Goal: Information Seeking & Learning: Learn about a topic

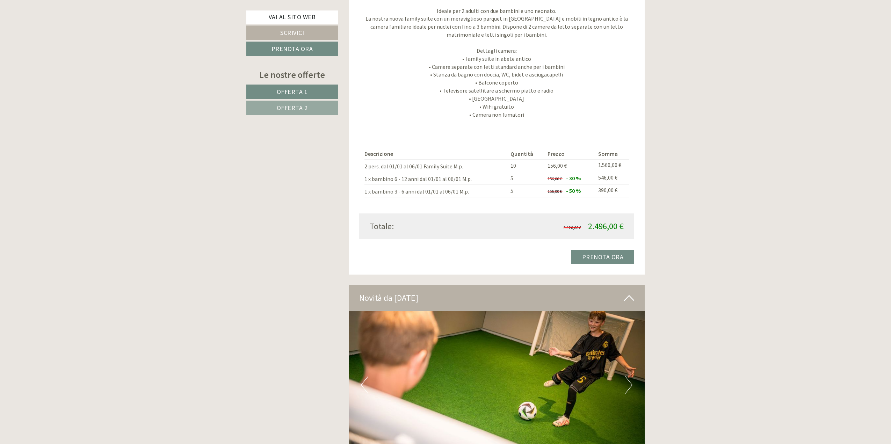
scroll to position [1118, 0]
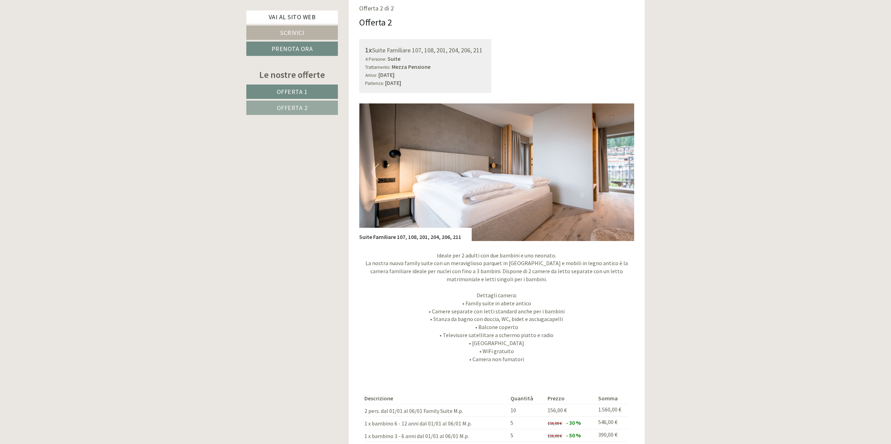
click at [618, 172] on button "Next" at bounding box center [618, 172] width 7 height 17
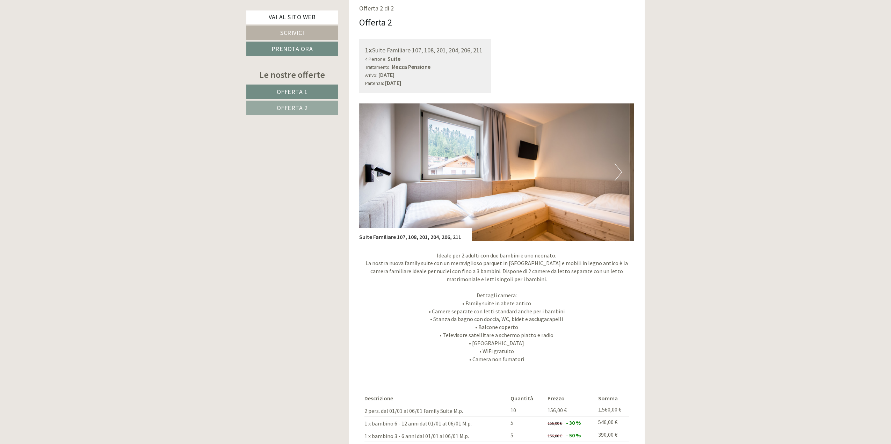
click at [618, 172] on button "Next" at bounding box center [618, 172] width 7 height 17
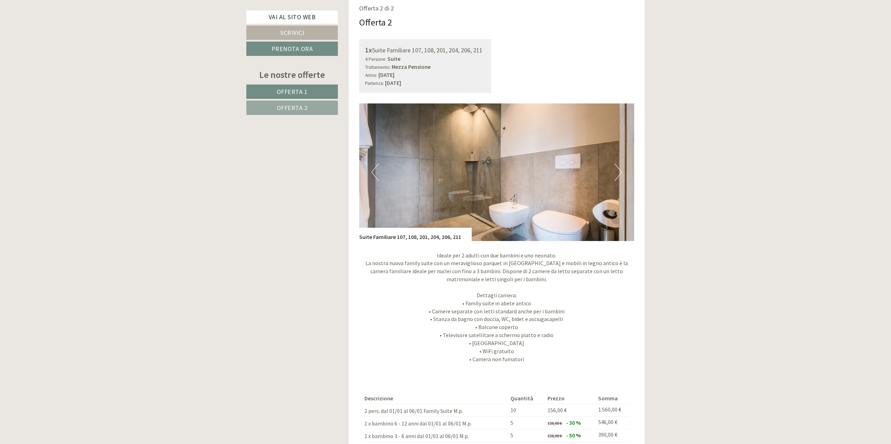
click at [618, 172] on button "Next" at bounding box center [618, 172] width 7 height 17
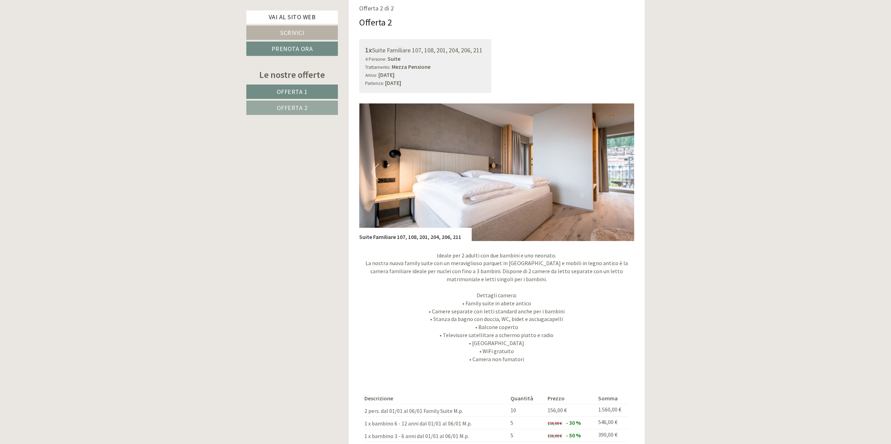
click at [618, 172] on button "Next" at bounding box center [618, 172] width 7 height 17
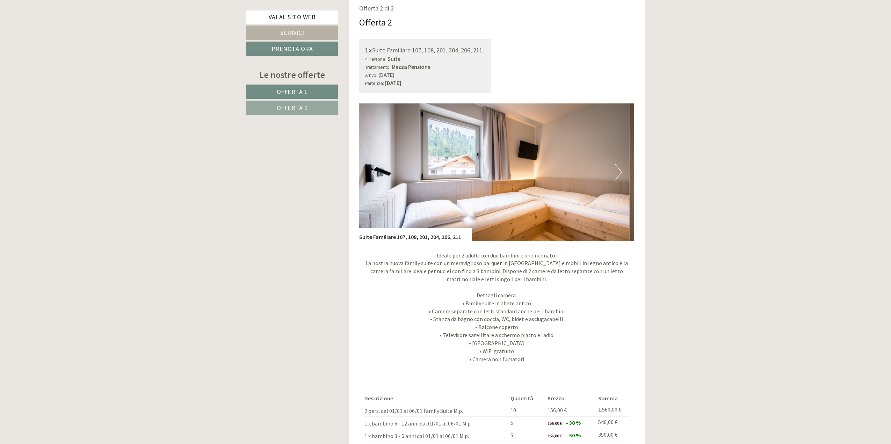
click at [618, 172] on button "Next" at bounding box center [618, 172] width 7 height 17
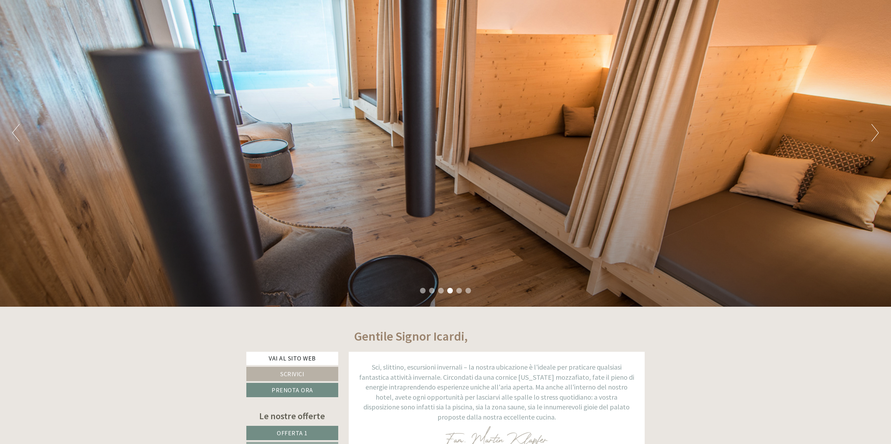
scroll to position [0, 0]
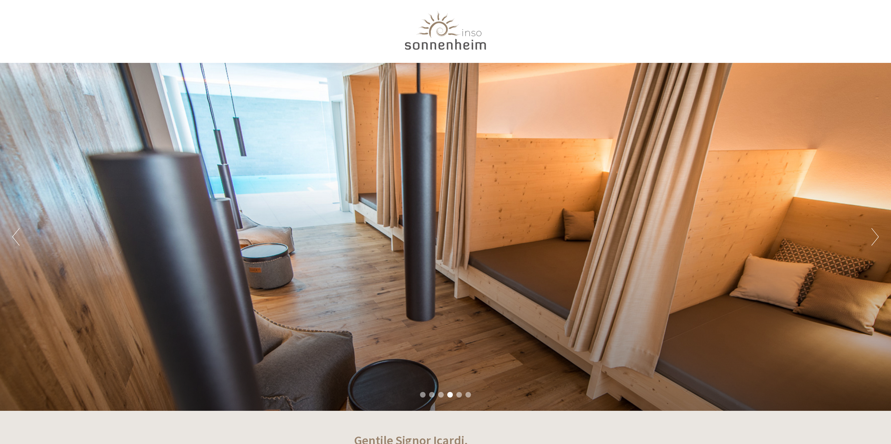
click at [447, 34] on div at bounding box center [445, 31] width 391 height 57
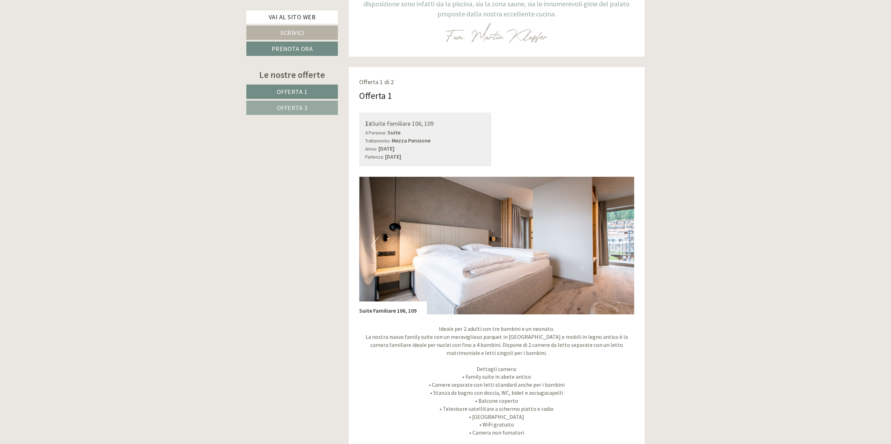
scroll to position [594, 0]
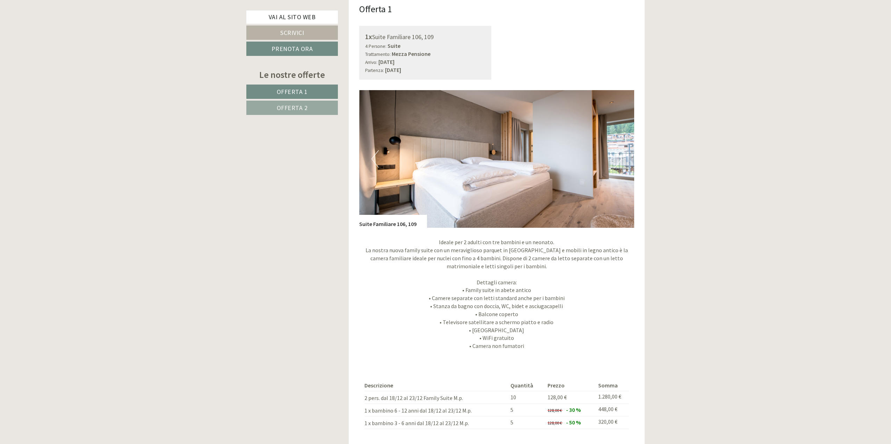
click at [621, 159] on button "Next" at bounding box center [618, 158] width 7 height 17
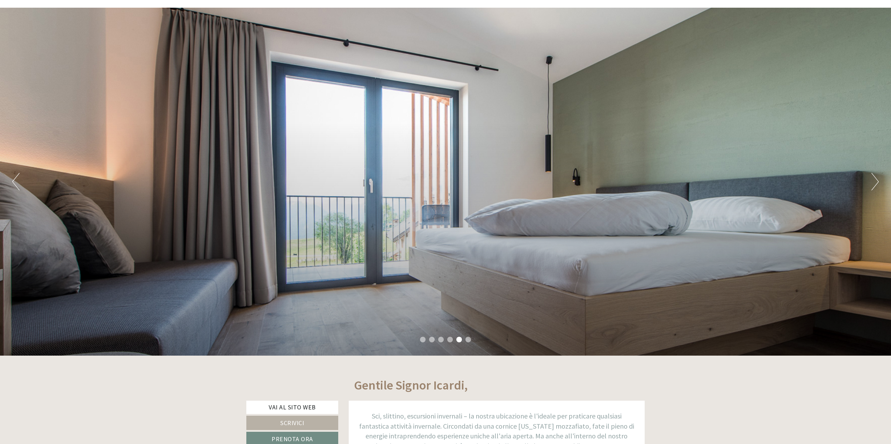
scroll to position [0, 0]
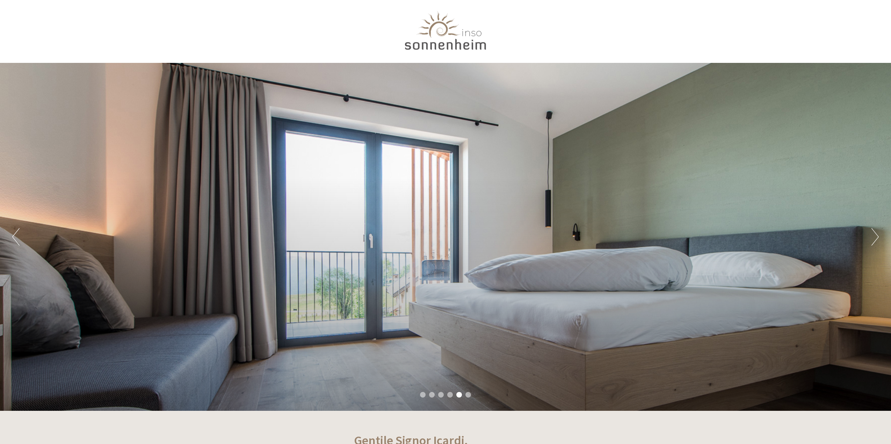
drag, startPoint x: 490, startPoint y: 43, endPoint x: 416, endPoint y: 45, distance: 74.1
click at [416, 45] on div at bounding box center [445, 31] width 391 height 57
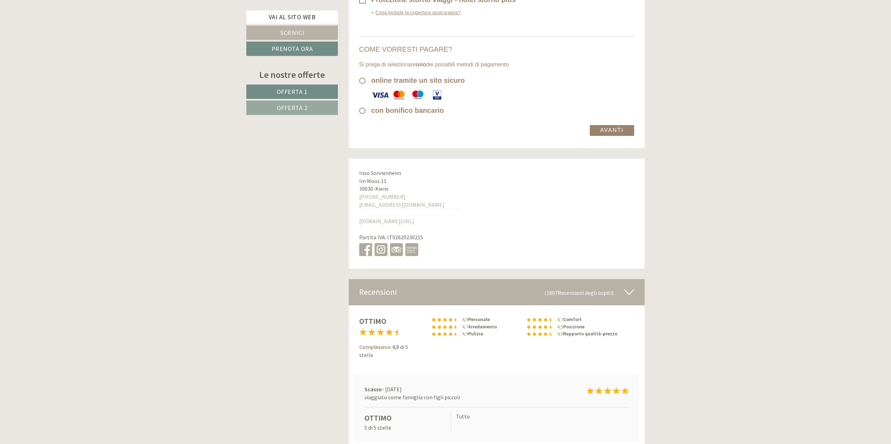
scroll to position [3985, 0]
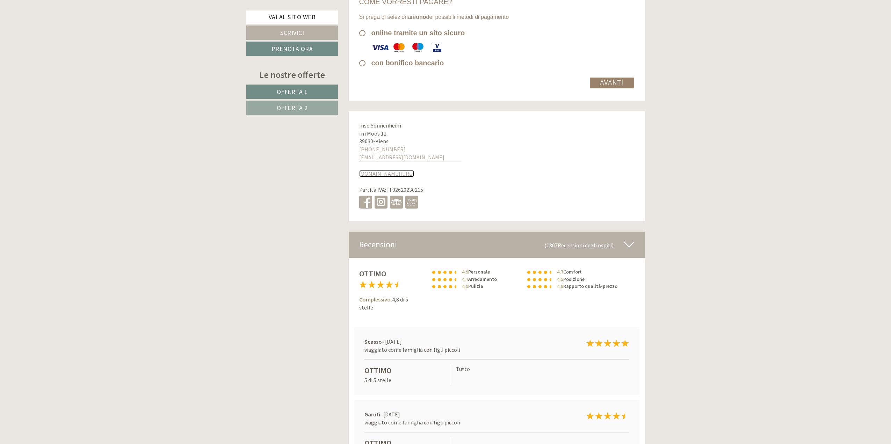
click at [385, 170] on link "[DOMAIN_NAME][URL]" at bounding box center [386, 173] width 55 height 7
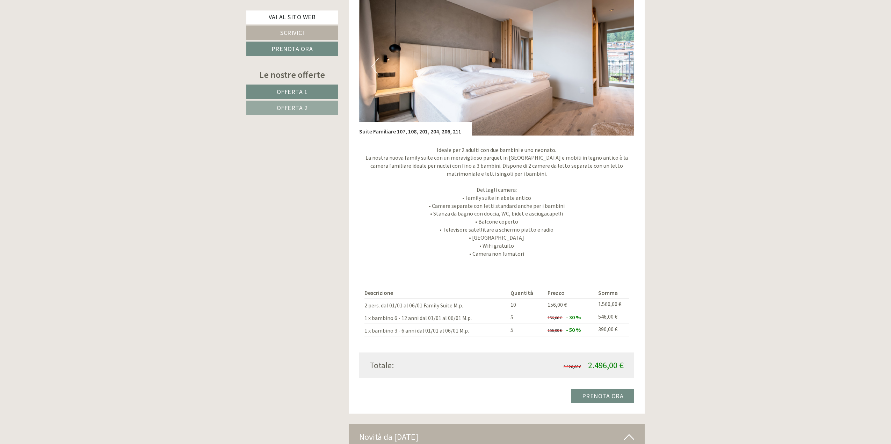
scroll to position [1014, 0]
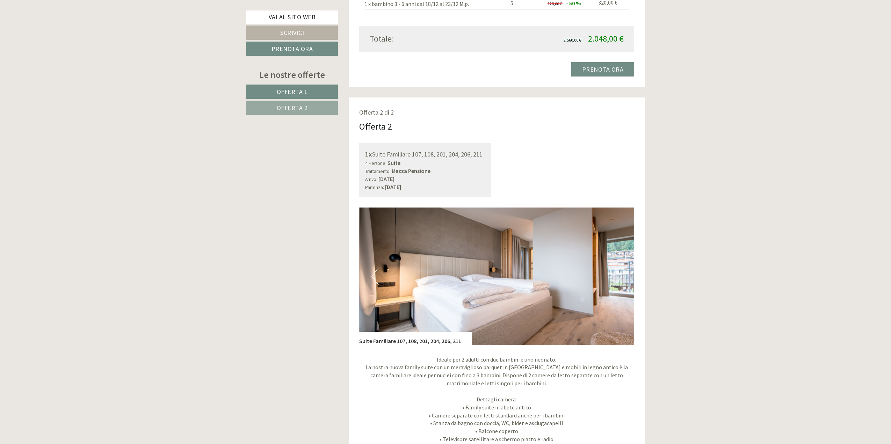
click at [376, 277] on button "Previous" at bounding box center [375, 276] width 7 height 17
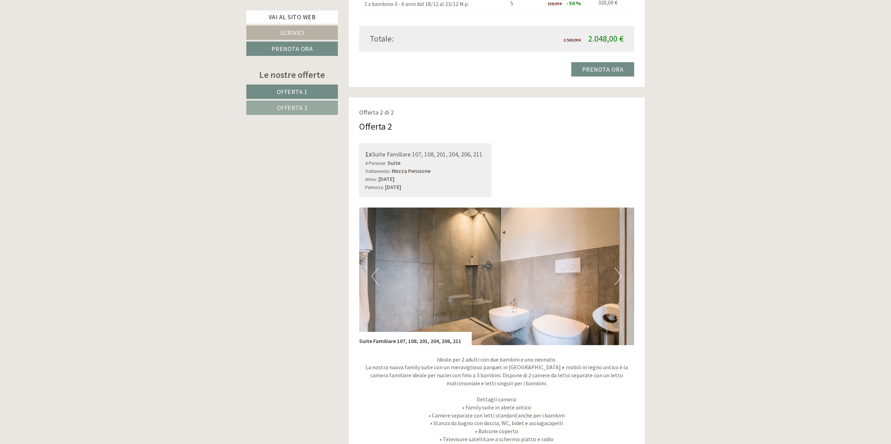
click at [376, 277] on button "Previous" at bounding box center [375, 276] width 7 height 17
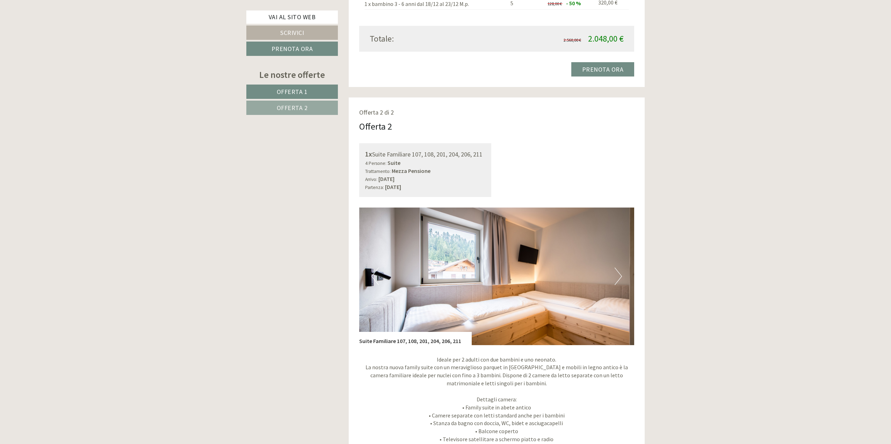
click at [376, 277] on button "Previous" at bounding box center [375, 276] width 7 height 17
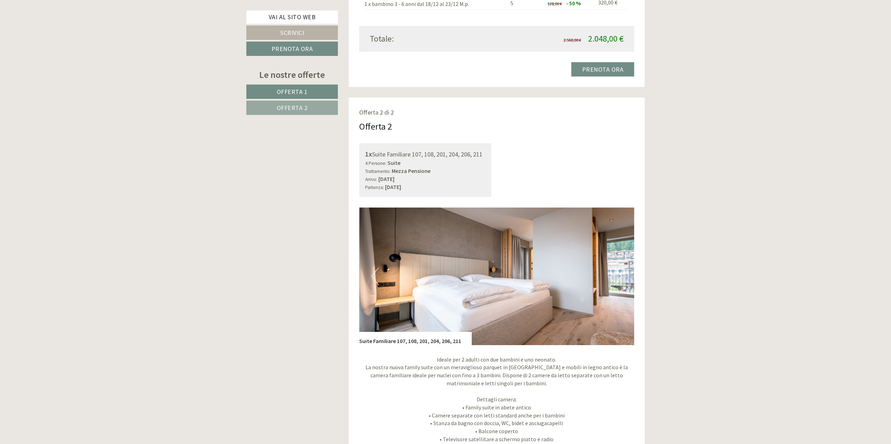
click at [376, 277] on button "Previous" at bounding box center [375, 276] width 7 height 17
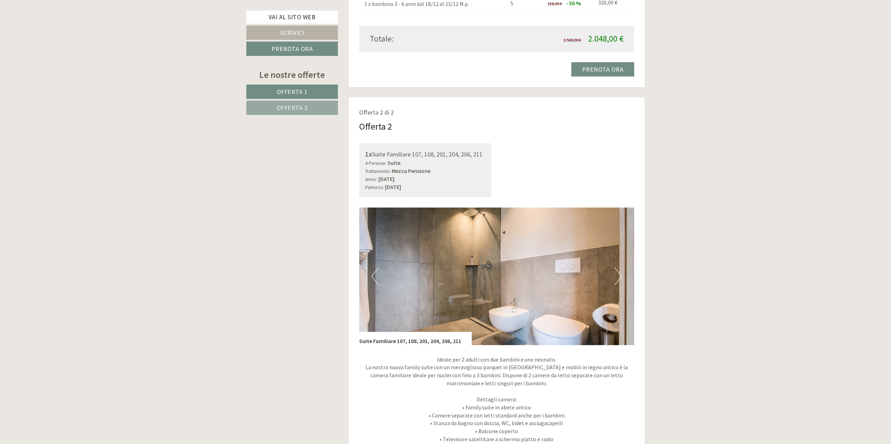
click at [376, 277] on button "Previous" at bounding box center [375, 276] width 7 height 17
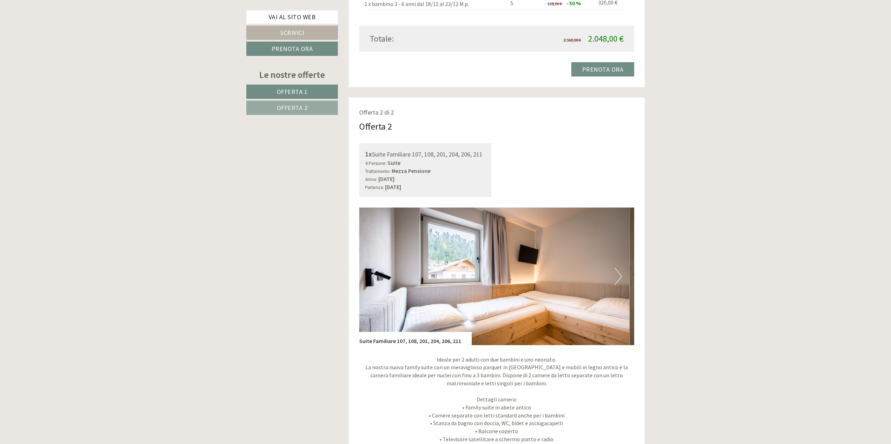
click at [376, 277] on button "Previous" at bounding box center [375, 276] width 7 height 17
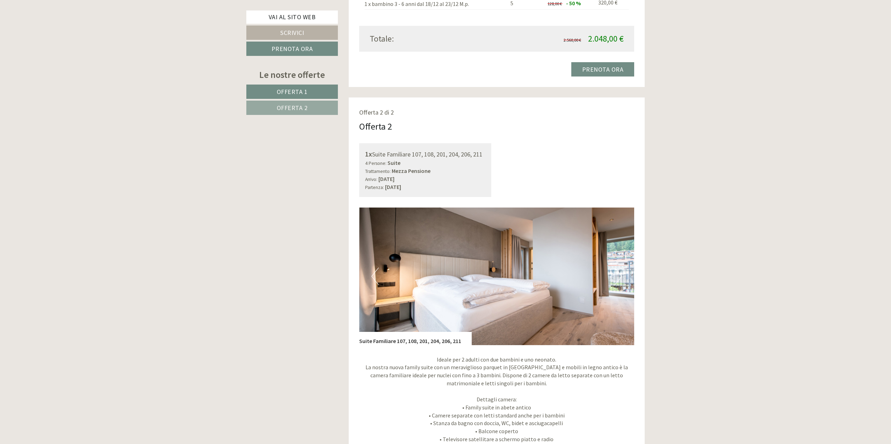
click at [376, 277] on button "Previous" at bounding box center [375, 276] width 7 height 17
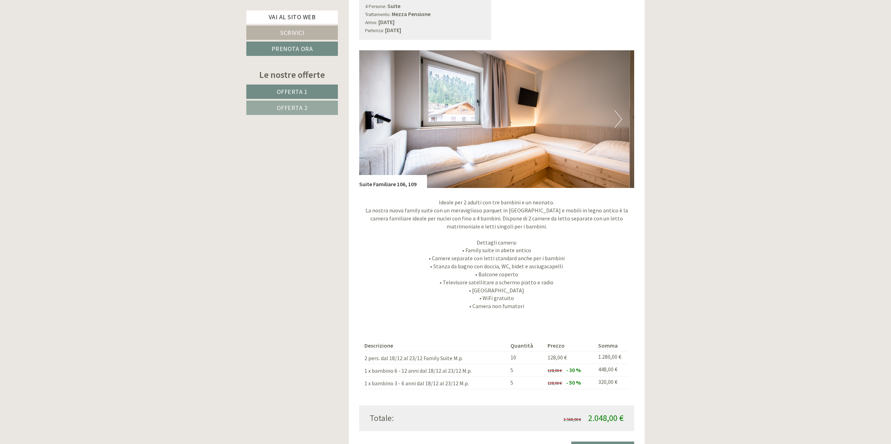
scroll to position [524, 0]
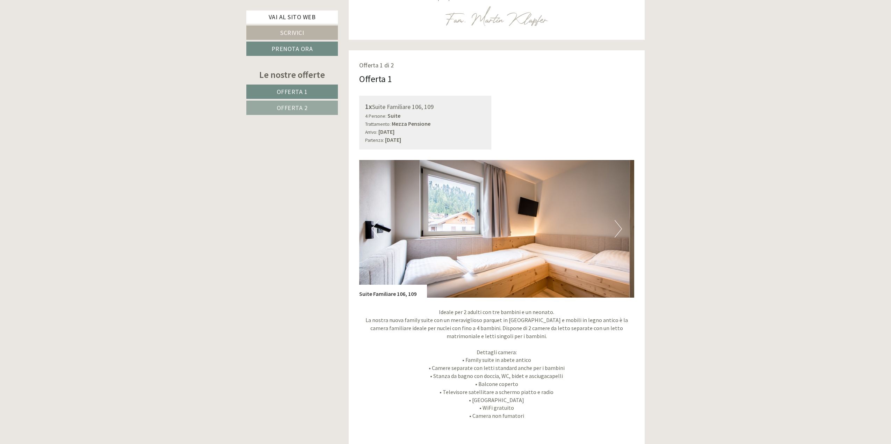
click at [620, 228] on button "Next" at bounding box center [618, 228] width 7 height 17
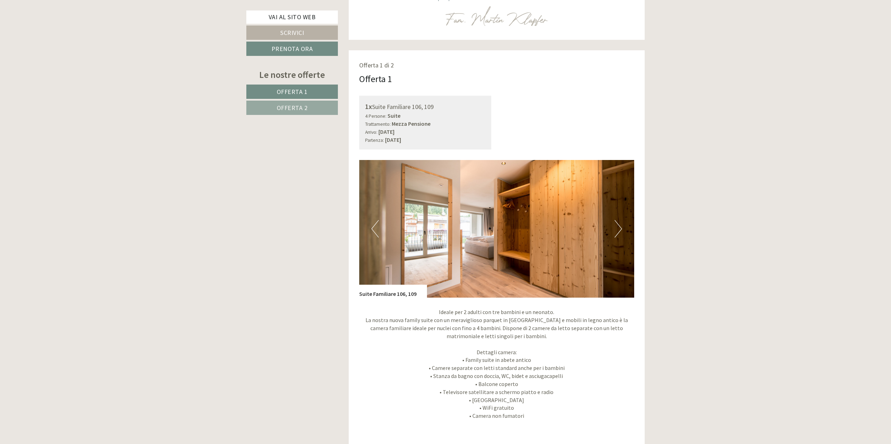
click at [620, 228] on button "Next" at bounding box center [618, 228] width 7 height 17
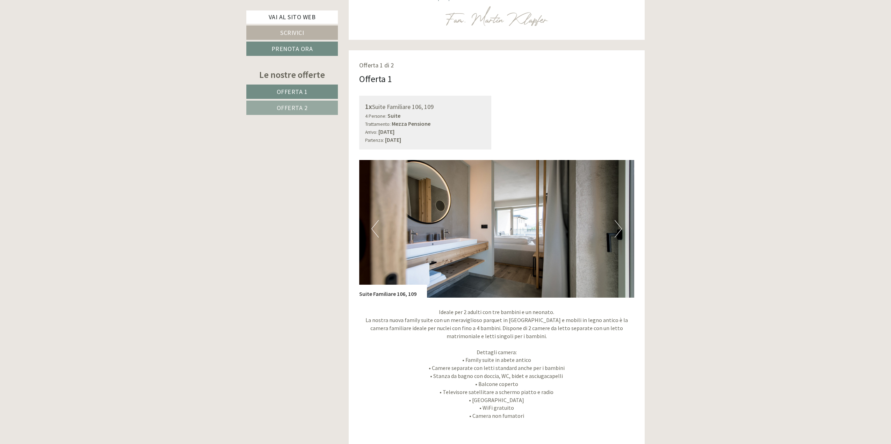
click at [620, 228] on button "Next" at bounding box center [618, 228] width 7 height 17
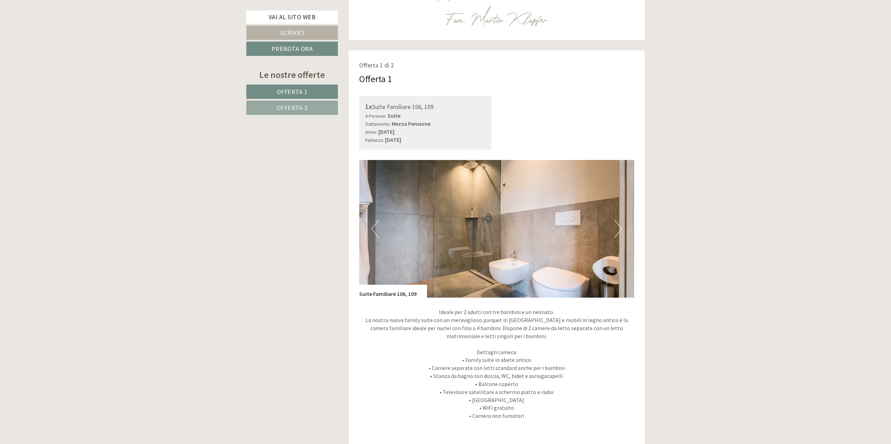
click at [620, 228] on button "Next" at bounding box center [618, 228] width 7 height 17
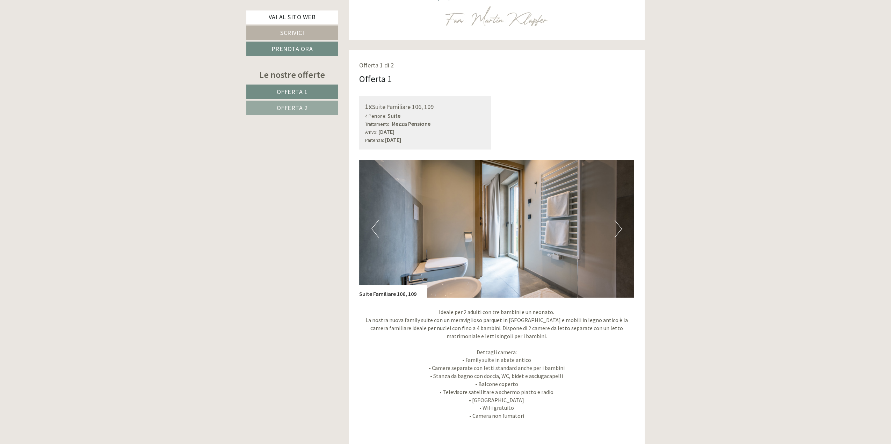
click at [620, 228] on button "Next" at bounding box center [618, 228] width 7 height 17
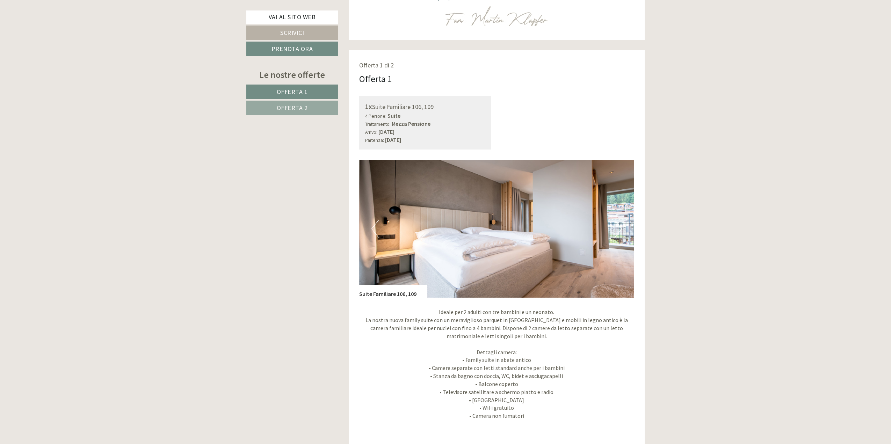
click at [620, 228] on button "Next" at bounding box center [618, 228] width 7 height 17
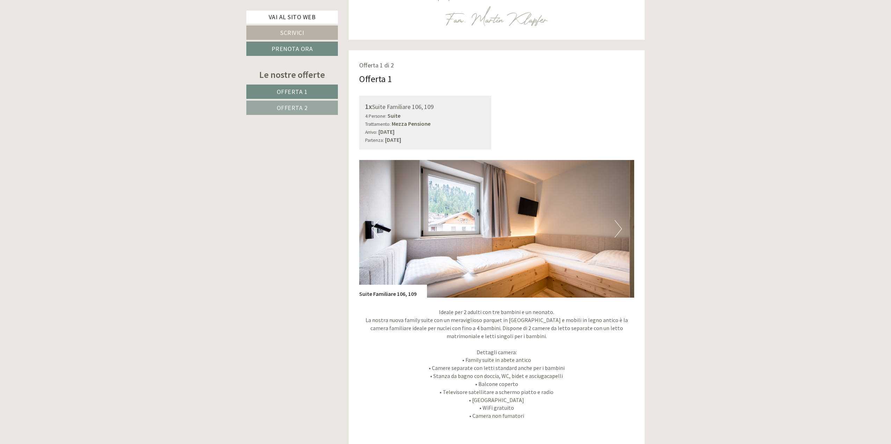
click at [620, 228] on button "Next" at bounding box center [618, 228] width 7 height 17
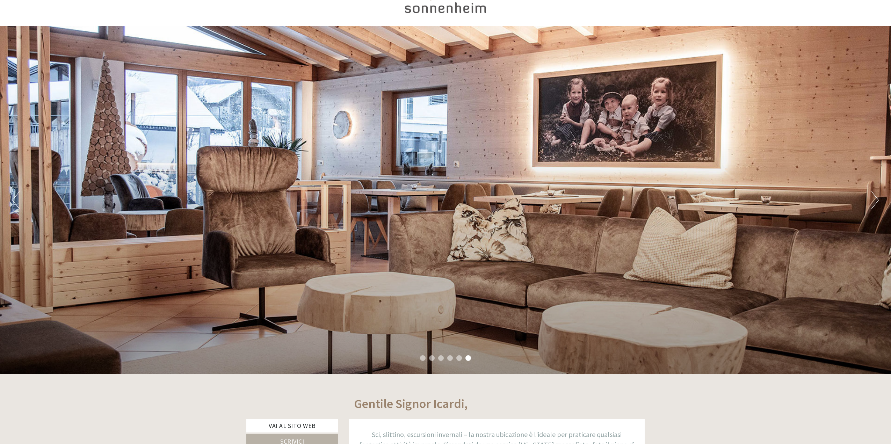
scroll to position [0, 0]
